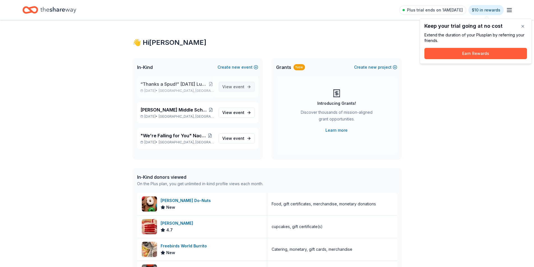
click at [237, 89] on span "event" at bounding box center [238, 86] width 11 height 5
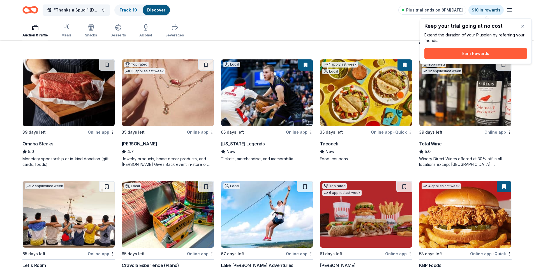
scroll to position [168, 0]
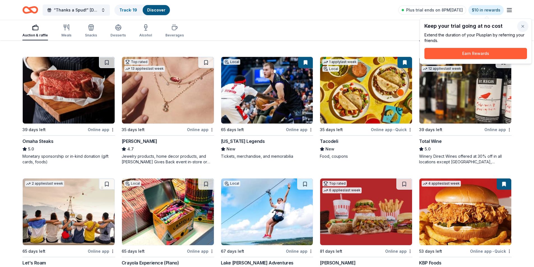
click at [524, 27] on button "button" at bounding box center [522, 26] width 11 height 11
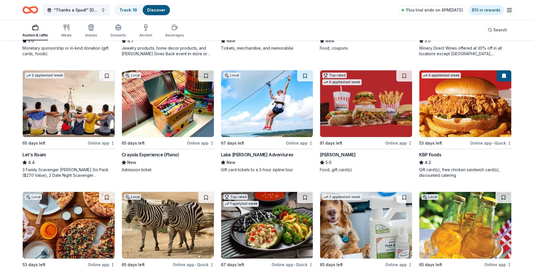
scroll to position [336, 0]
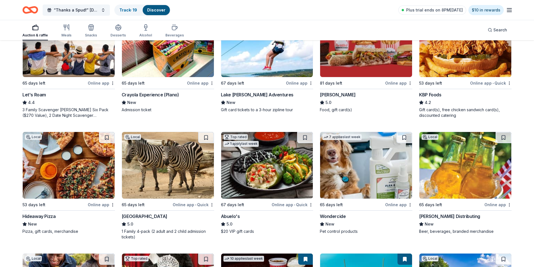
click at [371, 169] on img at bounding box center [366, 165] width 92 height 67
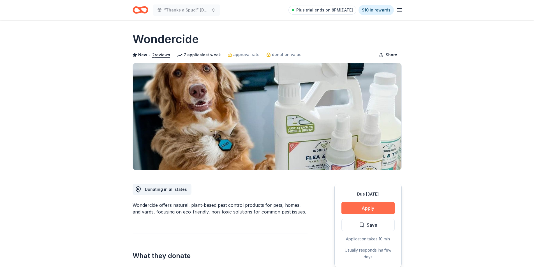
click at [369, 210] on button "Apply" at bounding box center [367, 208] width 53 height 12
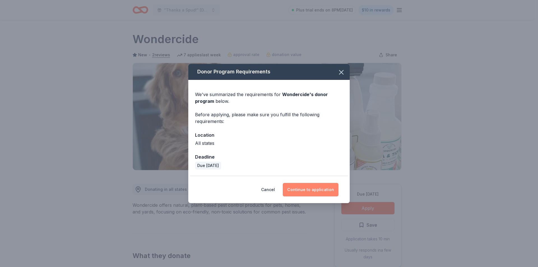
click at [304, 185] on button "Continue to application" at bounding box center [311, 189] width 56 height 13
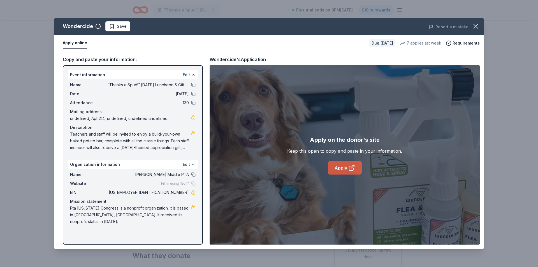
click at [340, 167] on link "Apply" at bounding box center [345, 167] width 34 height 13
click at [338, 167] on link "Apply" at bounding box center [345, 167] width 34 height 13
click at [355, 168] on icon at bounding box center [351, 167] width 7 height 7
